Goal: Information Seeking & Learning: Learn about a topic

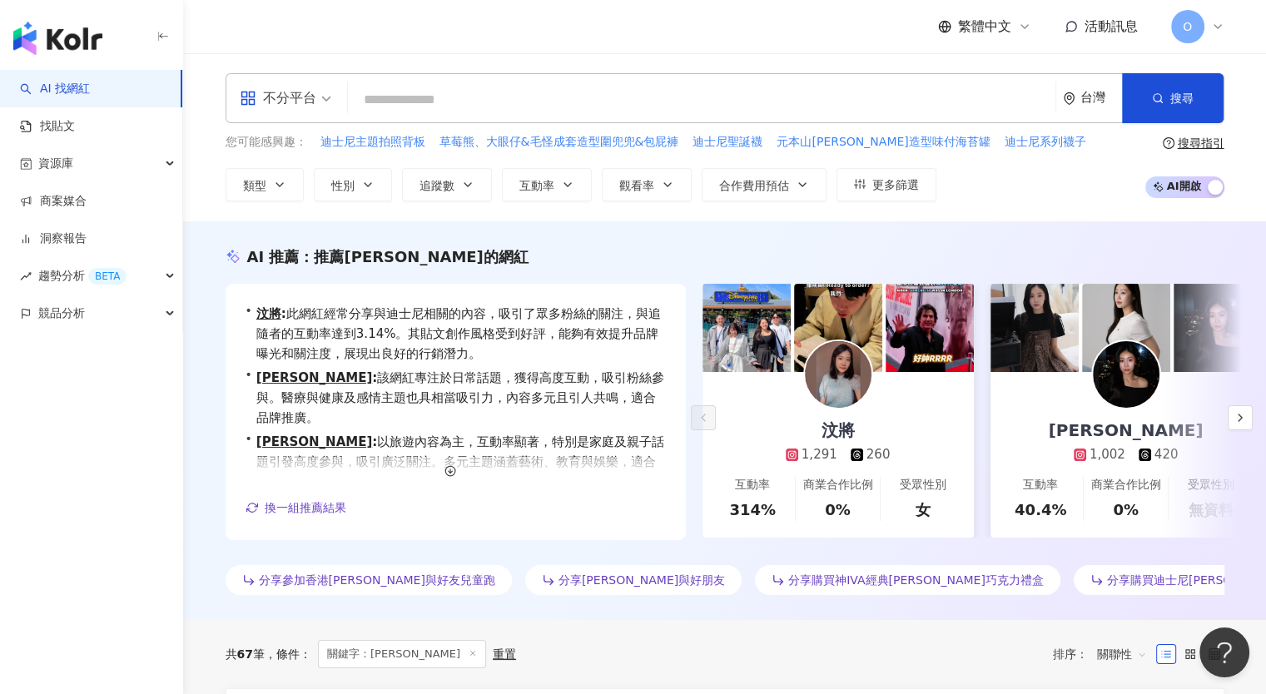
click at [440, 100] on input "search" at bounding box center [702, 100] width 694 height 32
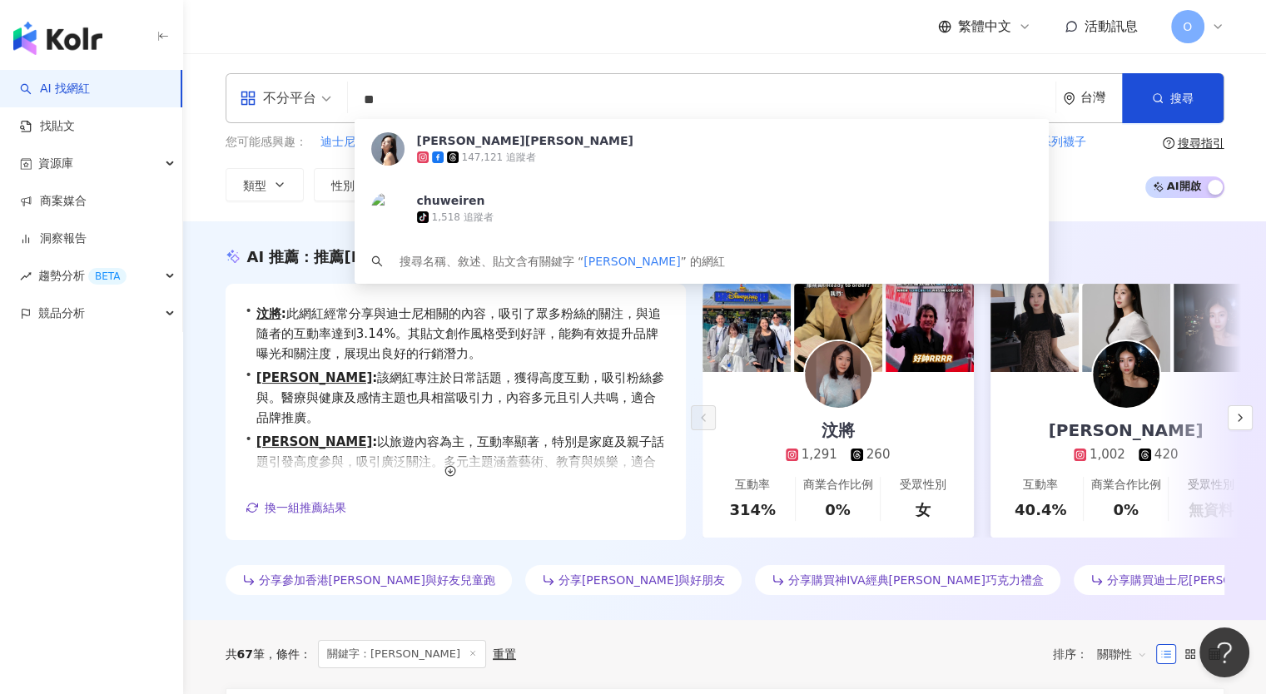
type input "**"
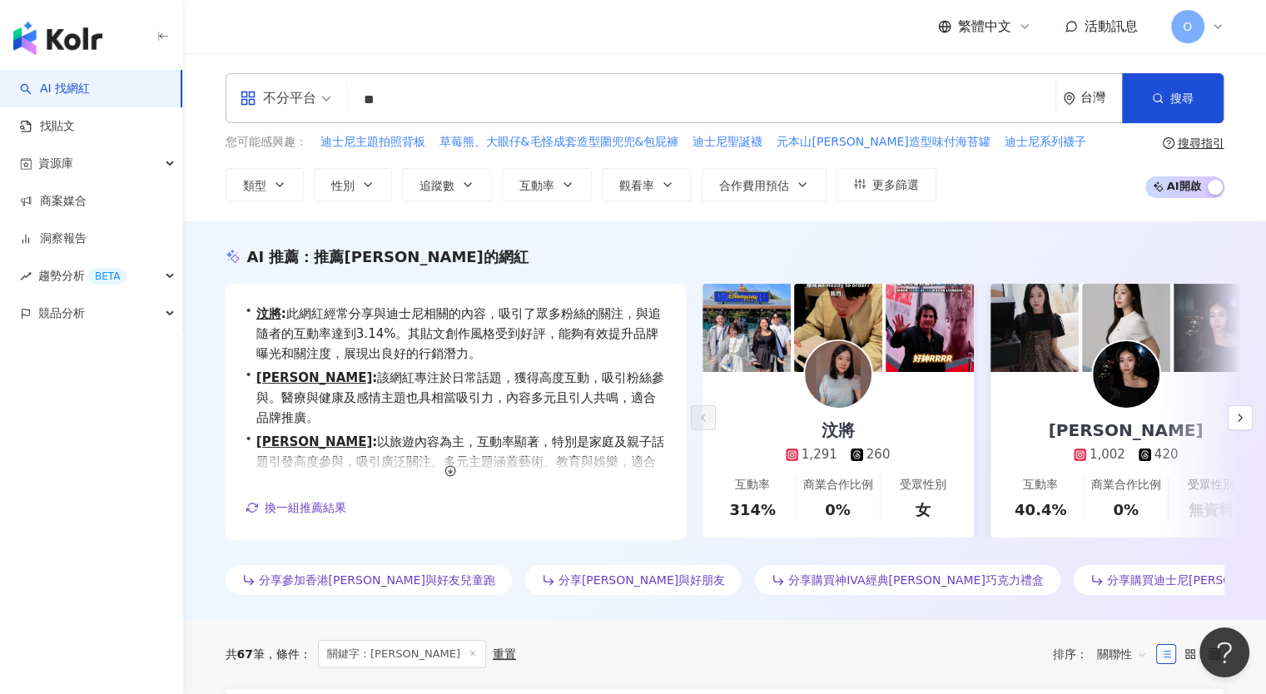
scroll to position [606, 0]
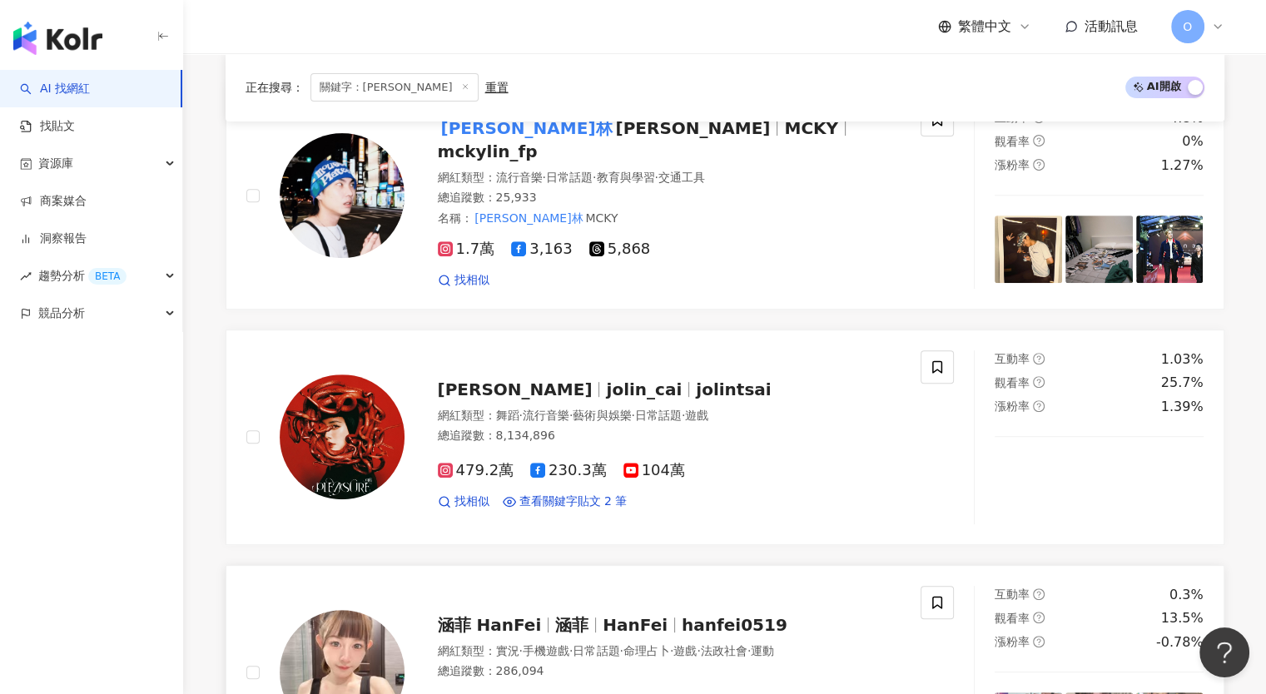
click at [550, 694] on span "13.4萬" at bounding box center [544, 706] width 67 height 17
